Goal: Book appointment/travel/reservation

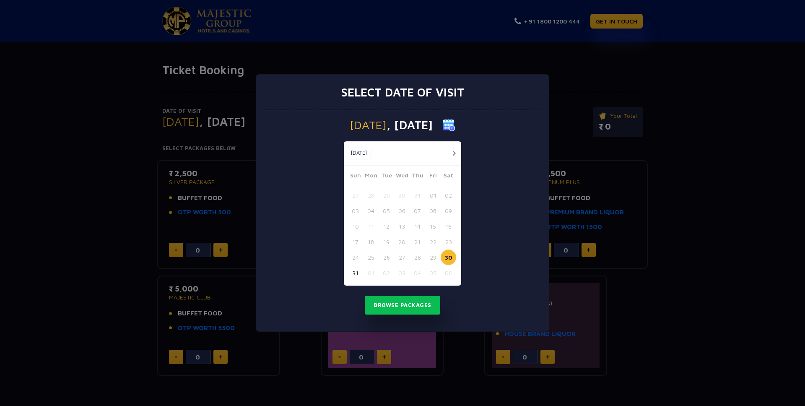
click at [457, 153] on button "button" at bounding box center [454, 153] width 10 height 10
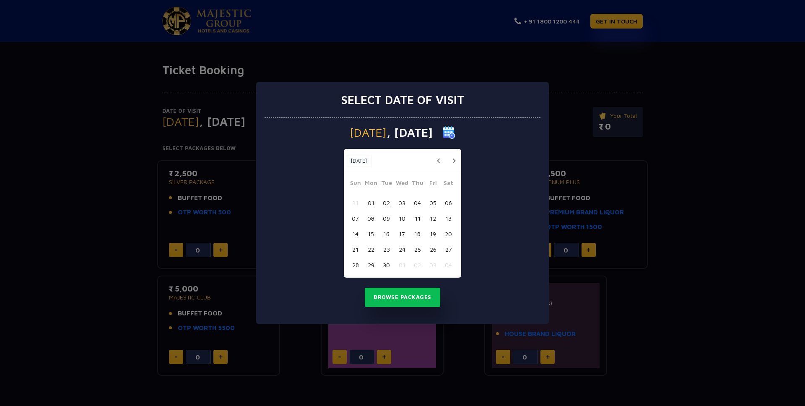
click at [387, 220] on button "09" at bounding box center [387, 219] width 16 height 16
click at [414, 294] on button "Browse Packages" at bounding box center [402, 297] width 75 height 19
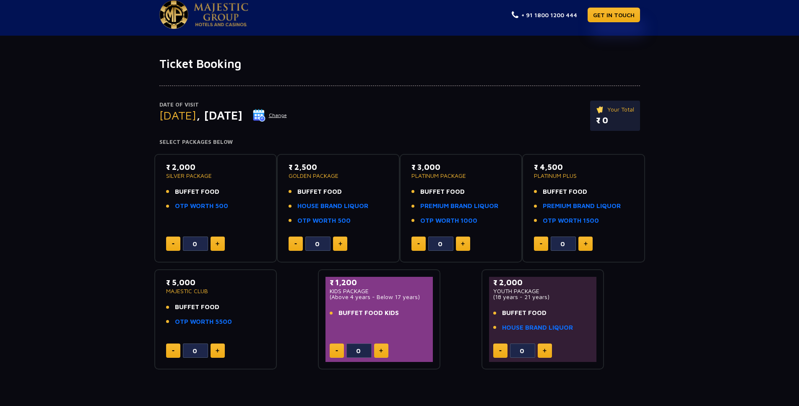
scroll to position [18, 0]
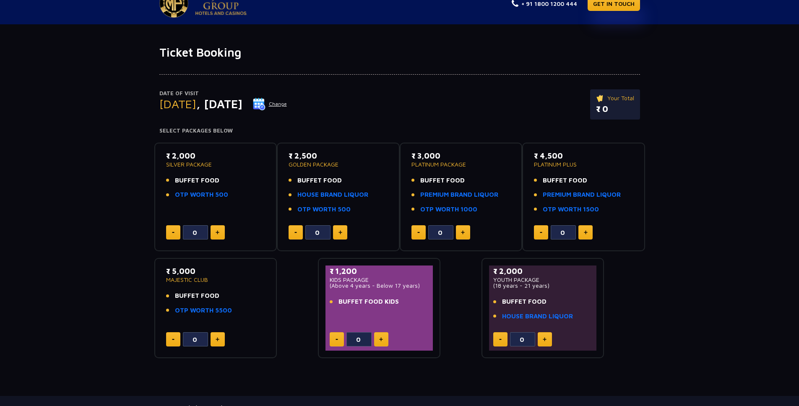
click at [211, 180] on span "BUFFET FOOD" at bounding box center [197, 181] width 44 height 10
click at [214, 233] on button at bounding box center [218, 232] width 14 height 14
type input "1"
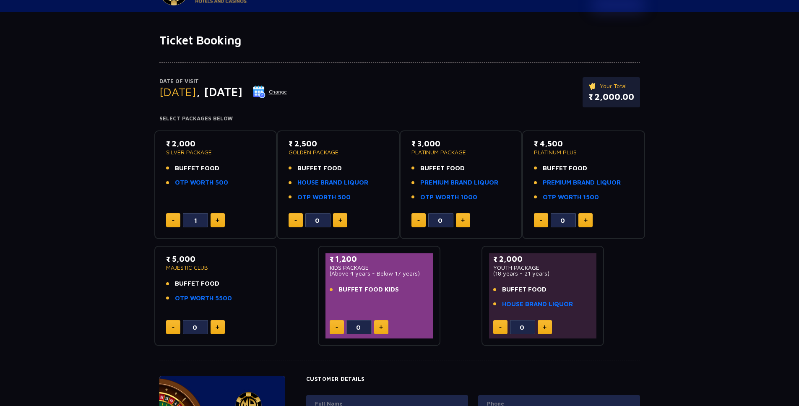
scroll to position [32, 0]
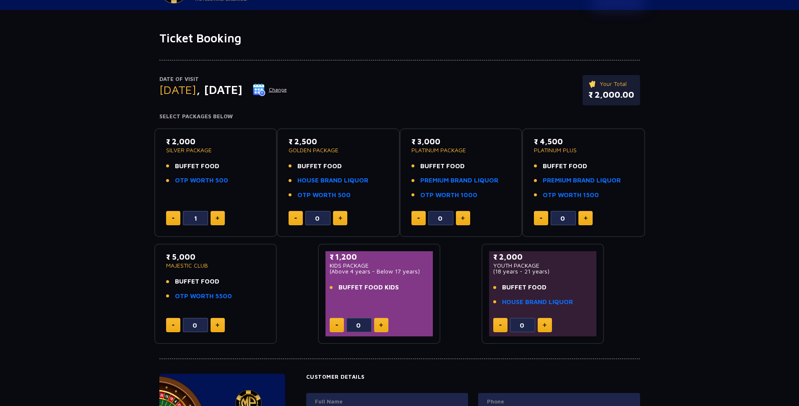
drag, startPoint x: 170, startPoint y: 186, endPoint x: 226, endPoint y: 186, distance: 55.8
click at [226, 186] on div "₹ 2,000 SILVER PACKAGE BUFFET FOOD OTP WORTH 500" at bounding box center [215, 163] width 99 height 55
drag, startPoint x: 655, startPoint y: 275, endPoint x: 623, endPoint y: 310, distance: 47.8
click at [655, 275] on div "Date of Visit [DATE] Change Your Total ₹ 2,000.00 Select Packages Below ₹ 2,000…" at bounding box center [399, 194] width 799 height 299
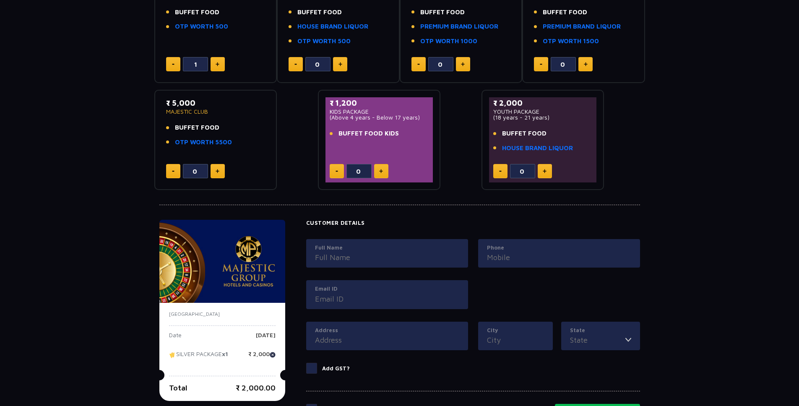
scroll to position [0, 0]
